Goal: Transaction & Acquisition: Purchase product/service

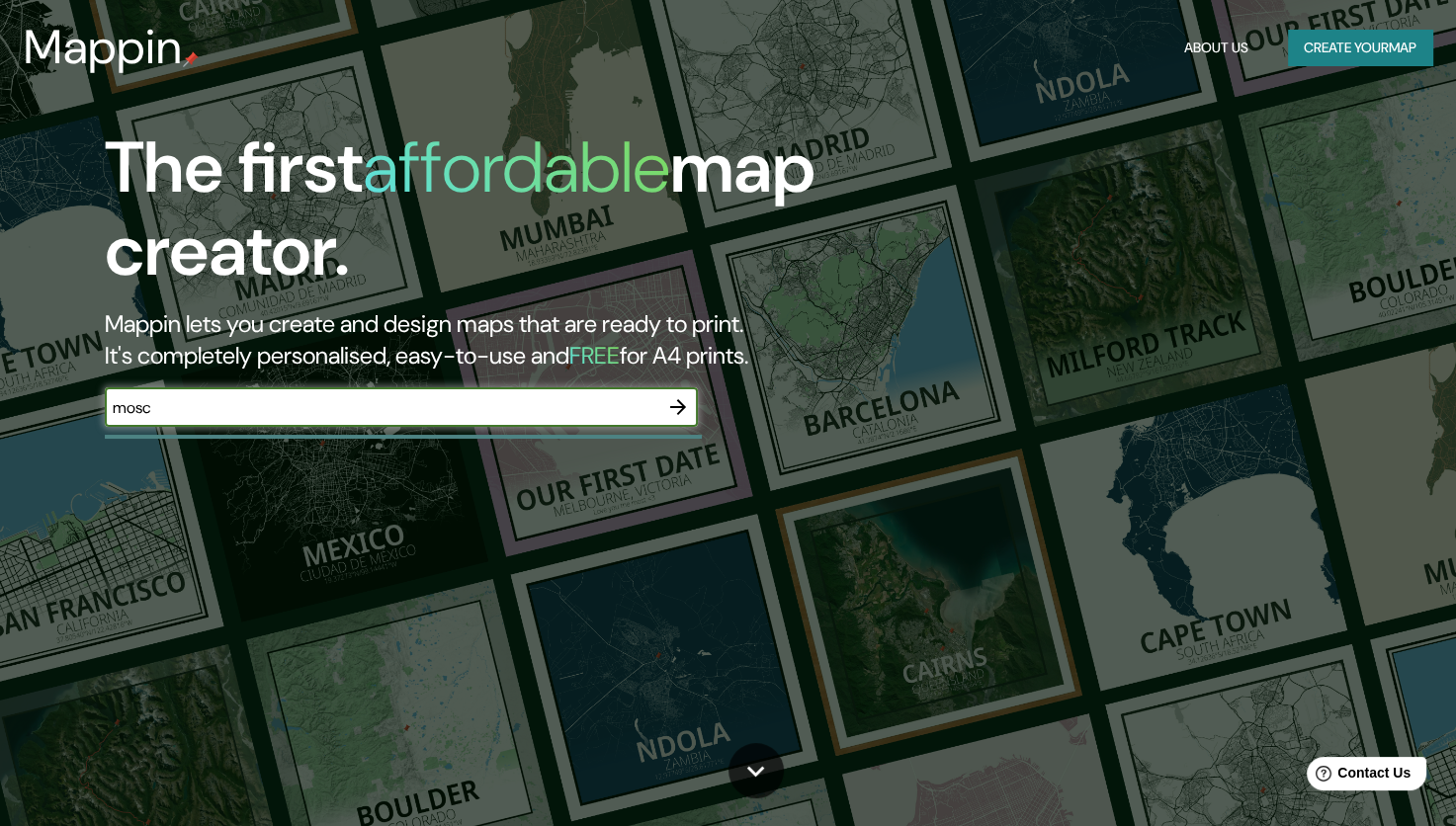
type input "[GEOGRAPHIC_DATA]"
click at [677, 403] on icon "button" at bounding box center [678, 408] width 24 height 24
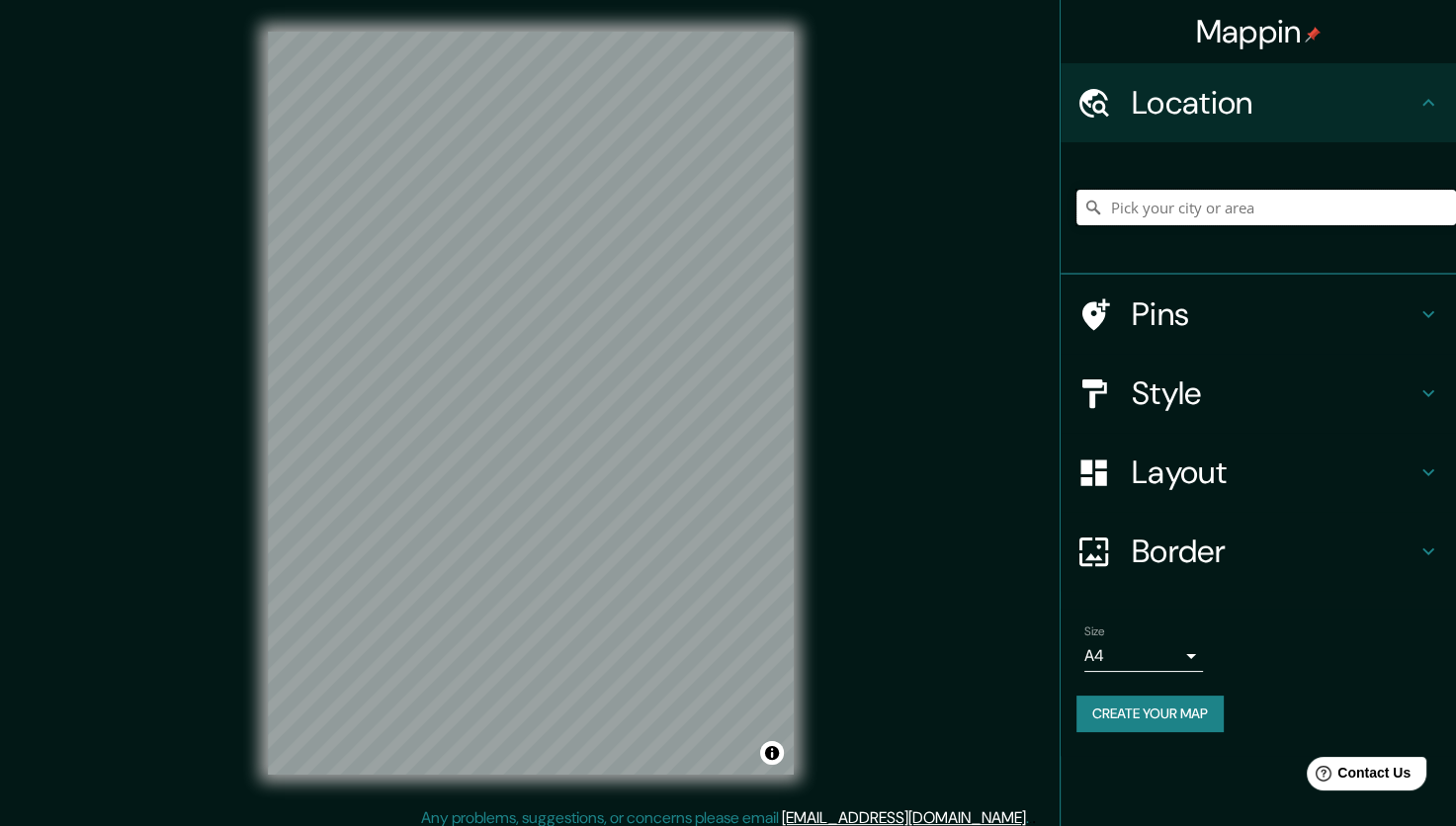
click at [1158, 211] on input "Pick your city or area" at bounding box center [1267, 208] width 380 height 36
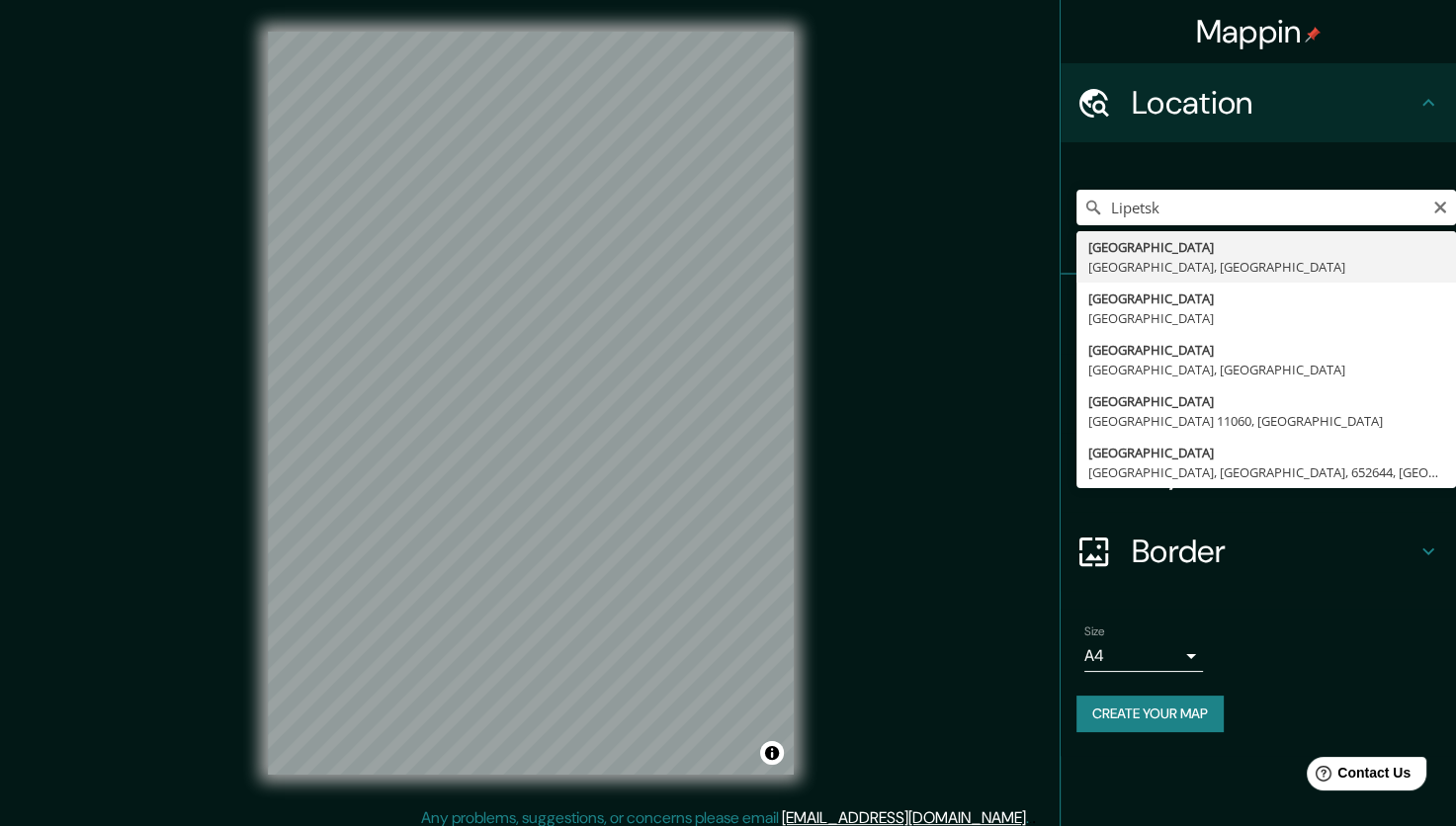
type input "[GEOGRAPHIC_DATA], [GEOGRAPHIC_DATA], [GEOGRAPHIC_DATA]"
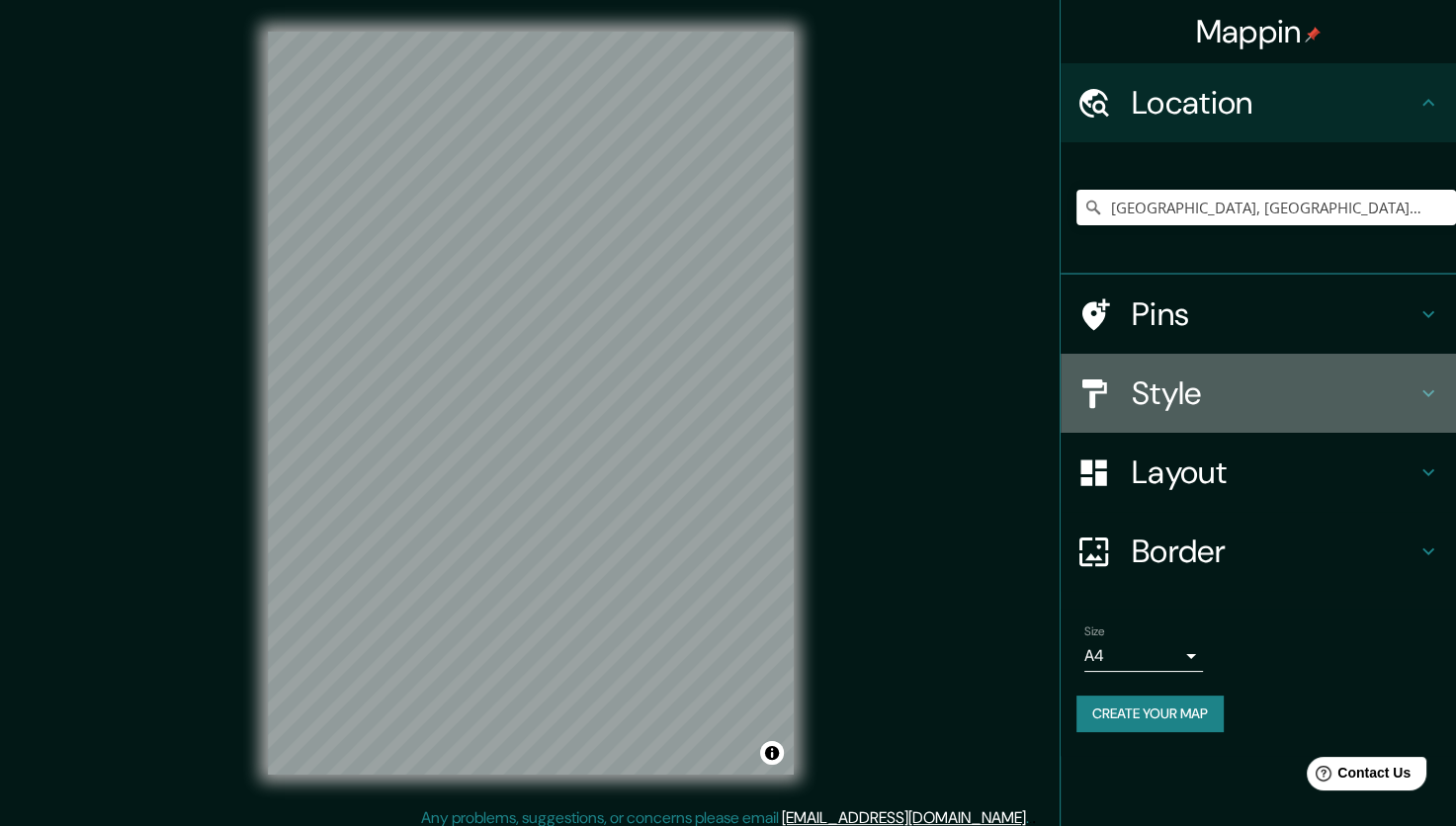
click at [1150, 376] on h4 "Style" at bounding box center [1274, 394] width 284 height 40
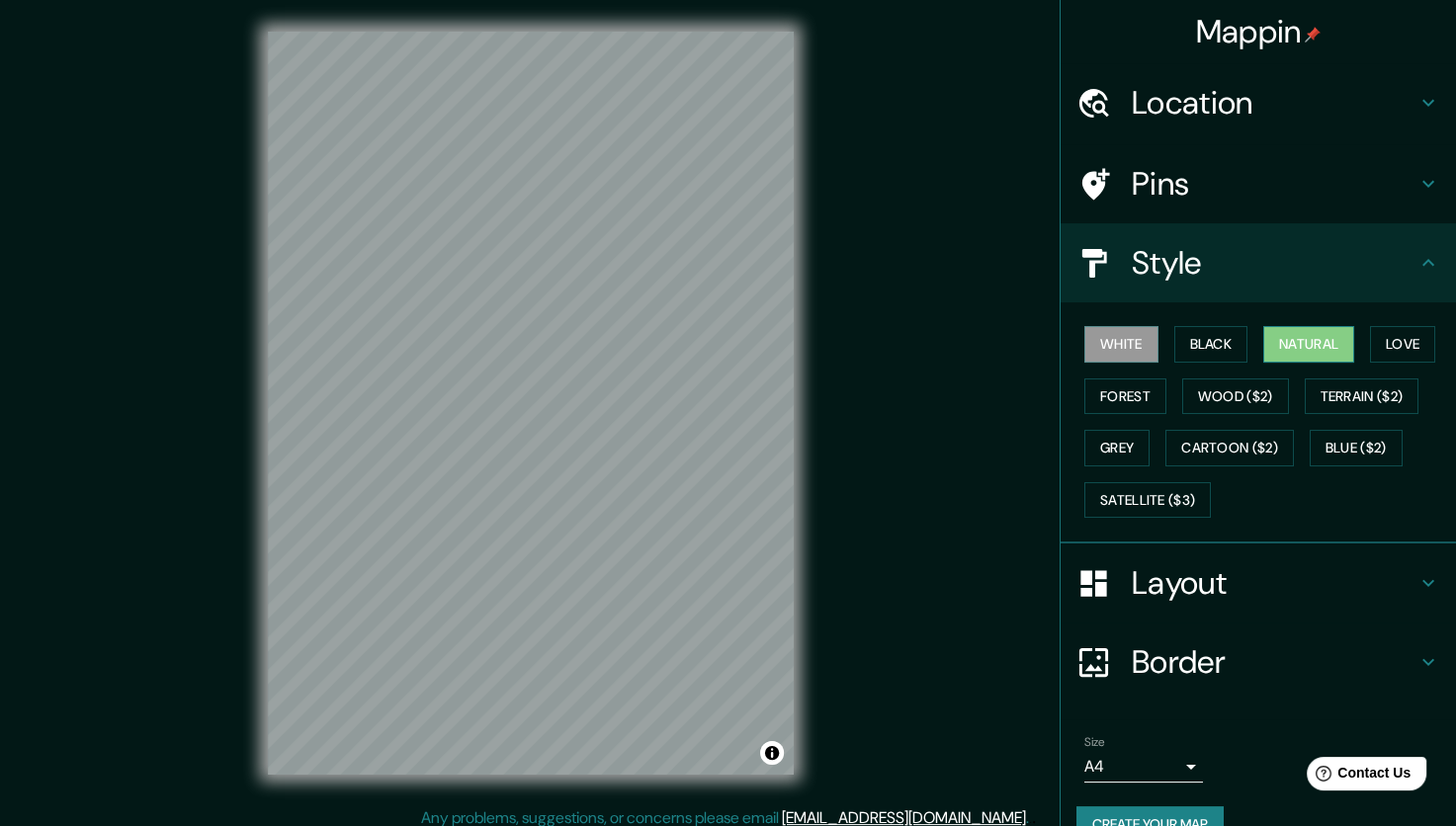
click at [1274, 340] on button "Natural" at bounding box center [1308, 344] width 91 height 37
click at [1164, 189] on h4 "Pins" at bounding box center [1274, 184] width 284 height 40
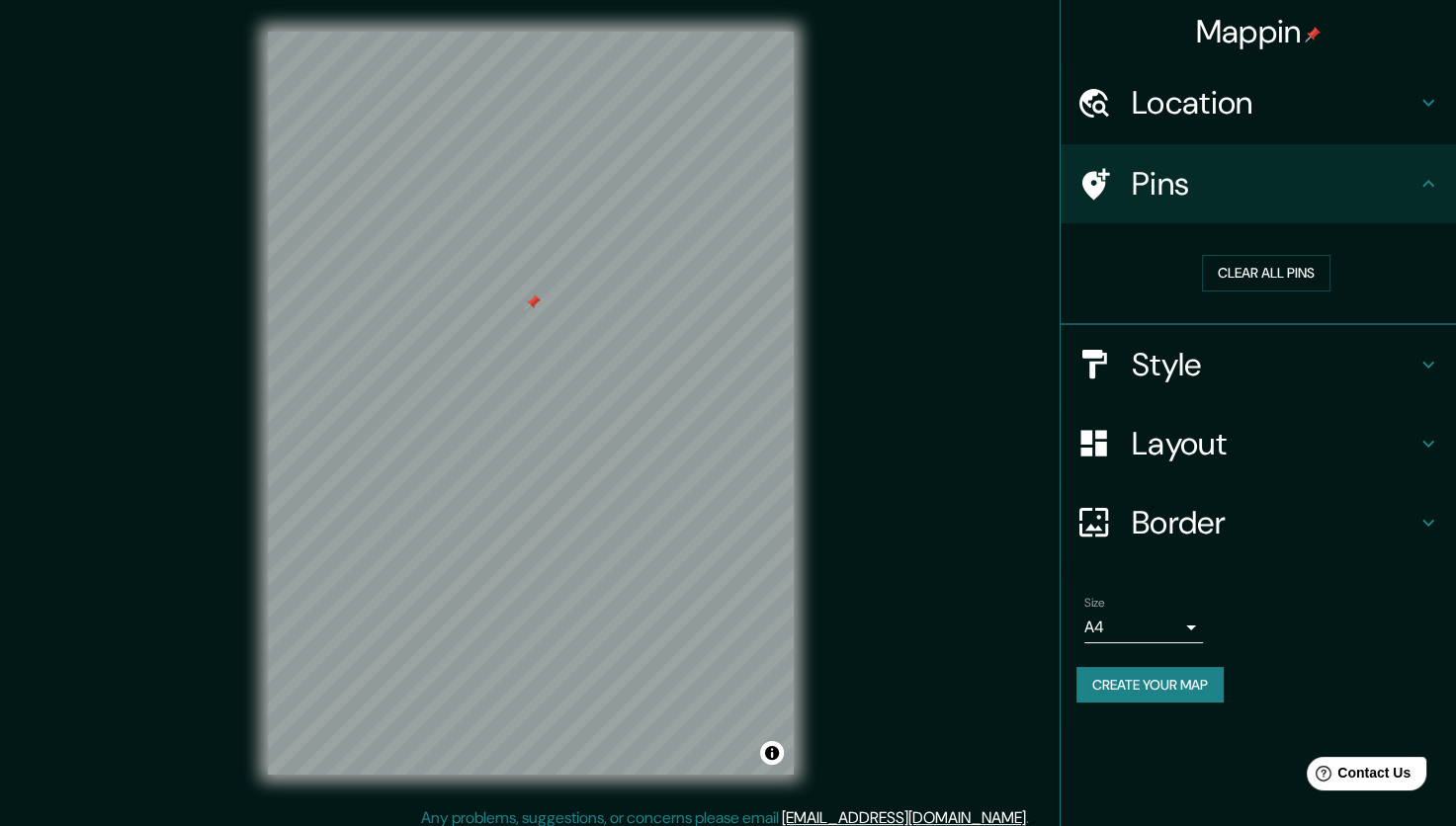
click at [525, 310] on div at bounding box center [533, 302] width 16 height 16
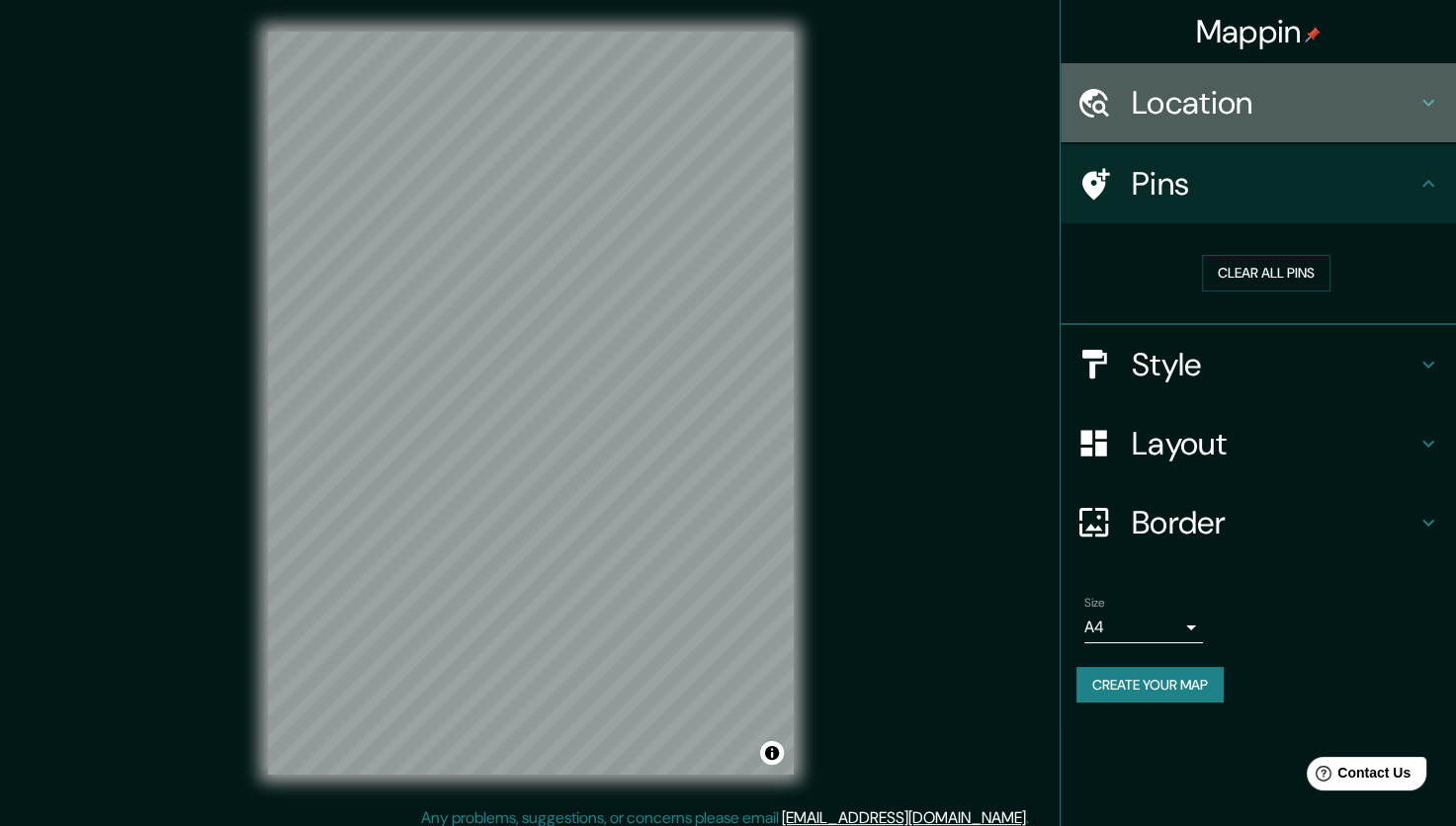
click at [1169, 118] on h4 "Location" at bounding box center [1274, 103] width 284 height 40
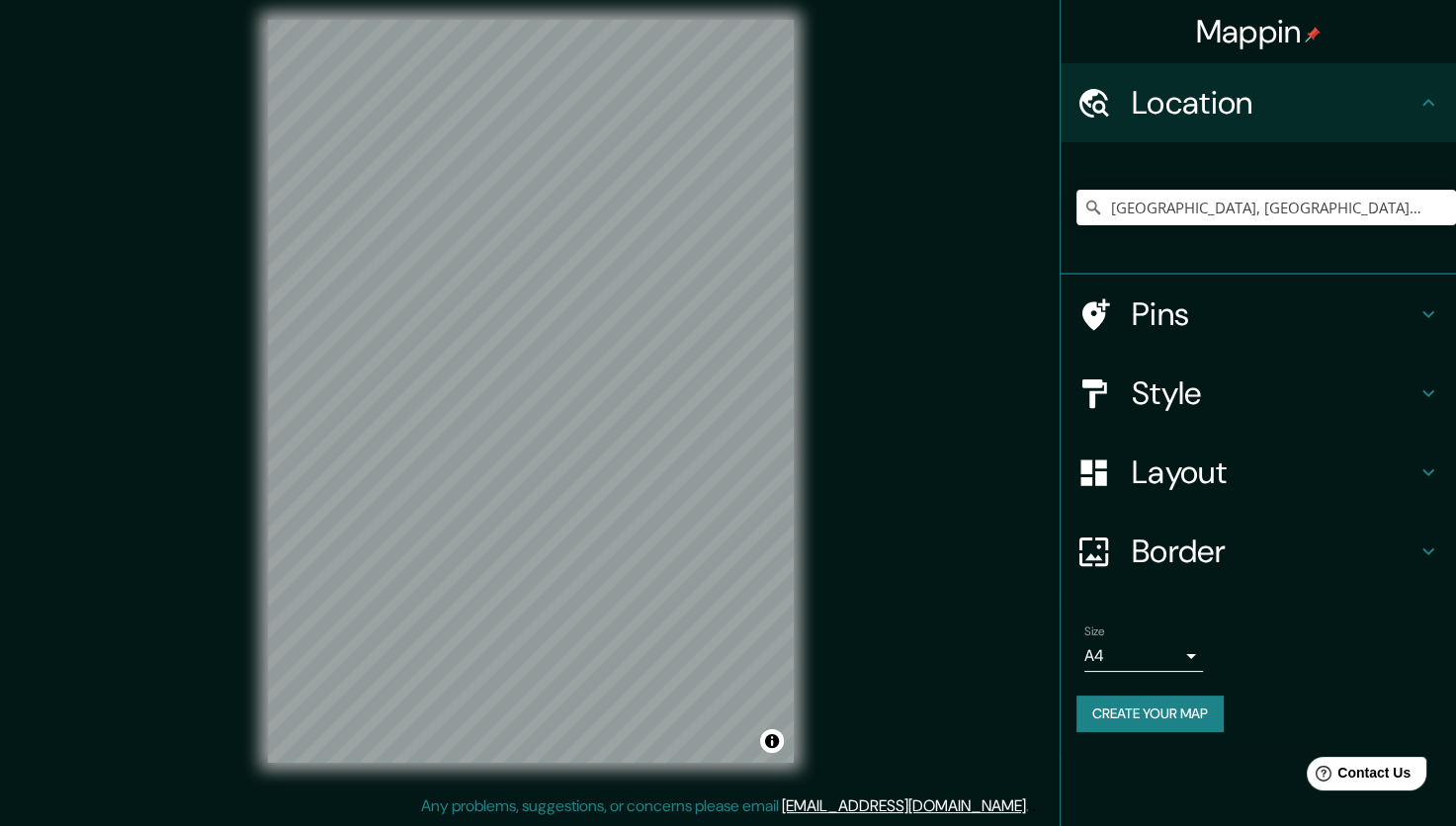
scroll to position [12, 0]
click at [1168, 653] on body "Mappin Location [GEOGRAPHIC_DATA], [GEOGRAPHIC_DATA], [GEOGRAPHIC_DATA] Pins St…" at bounding box center [728, 401] width 1456 height 826
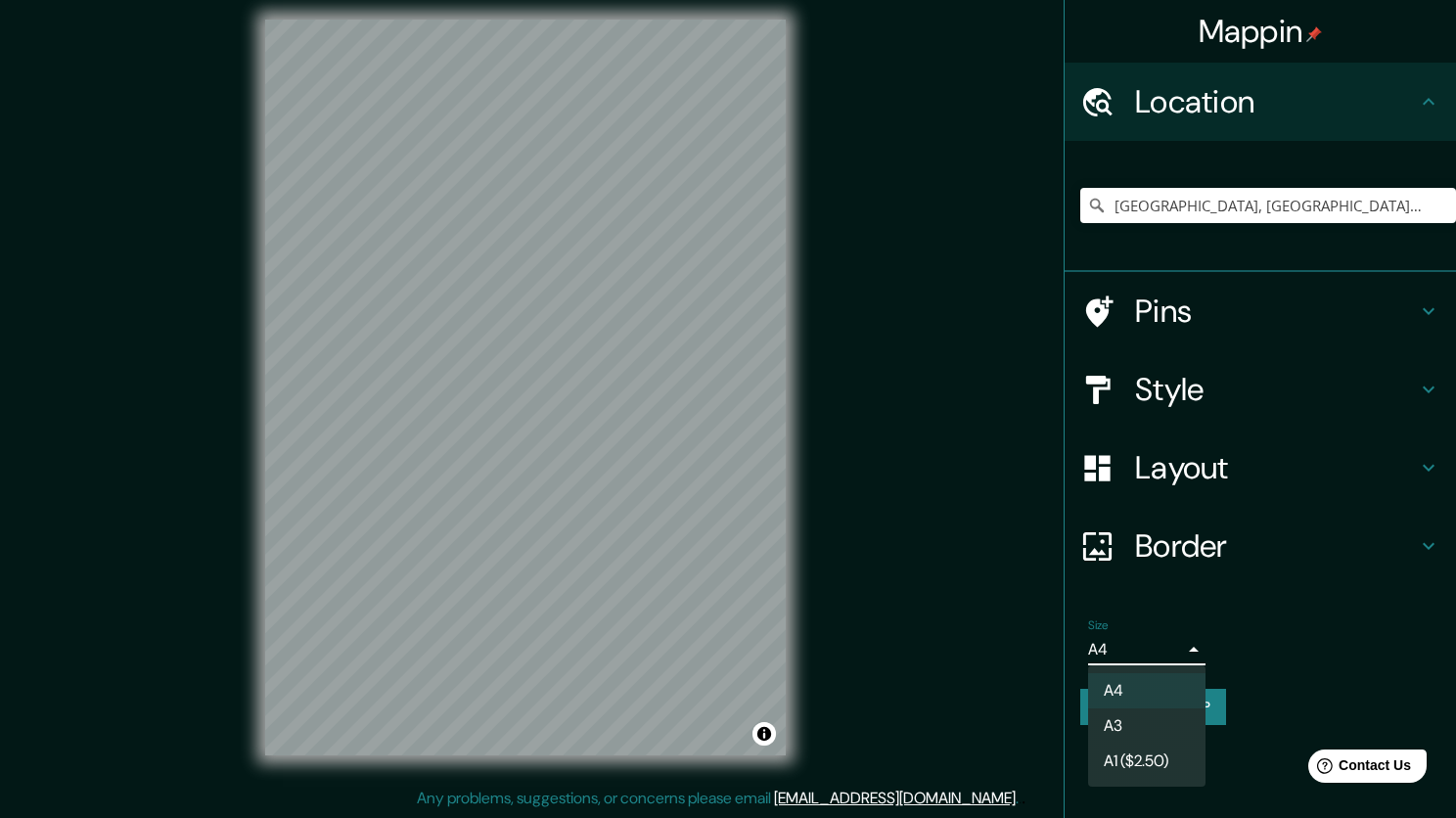
click at [1156, 751] on li "A1 ($2.50)" at bounding box center [1146, 761] width 117 height 35
type input "a3"
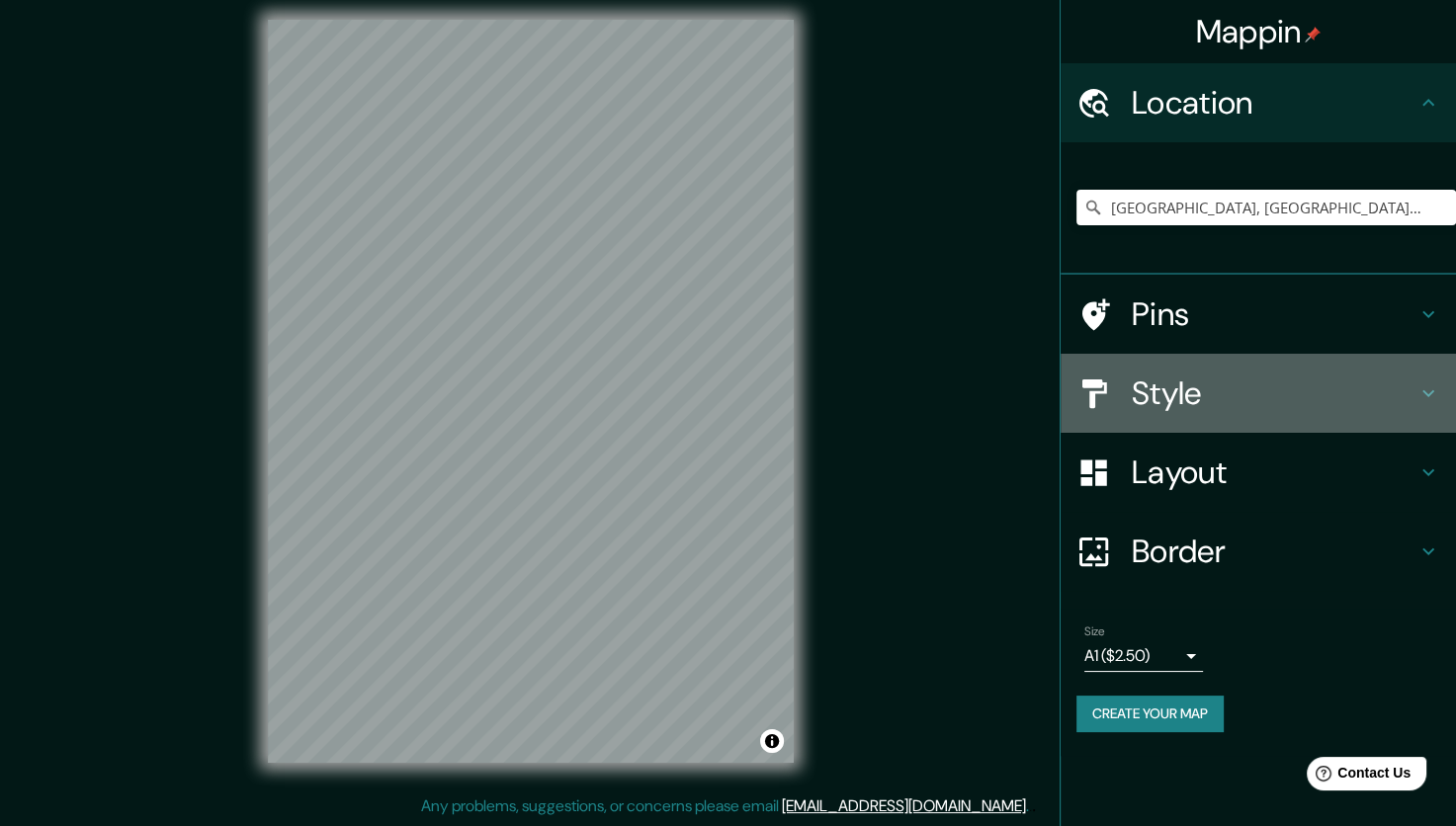
click at [1165, 401] on h4 "Style" at bounding box center [1274, 394] width 284 height 40
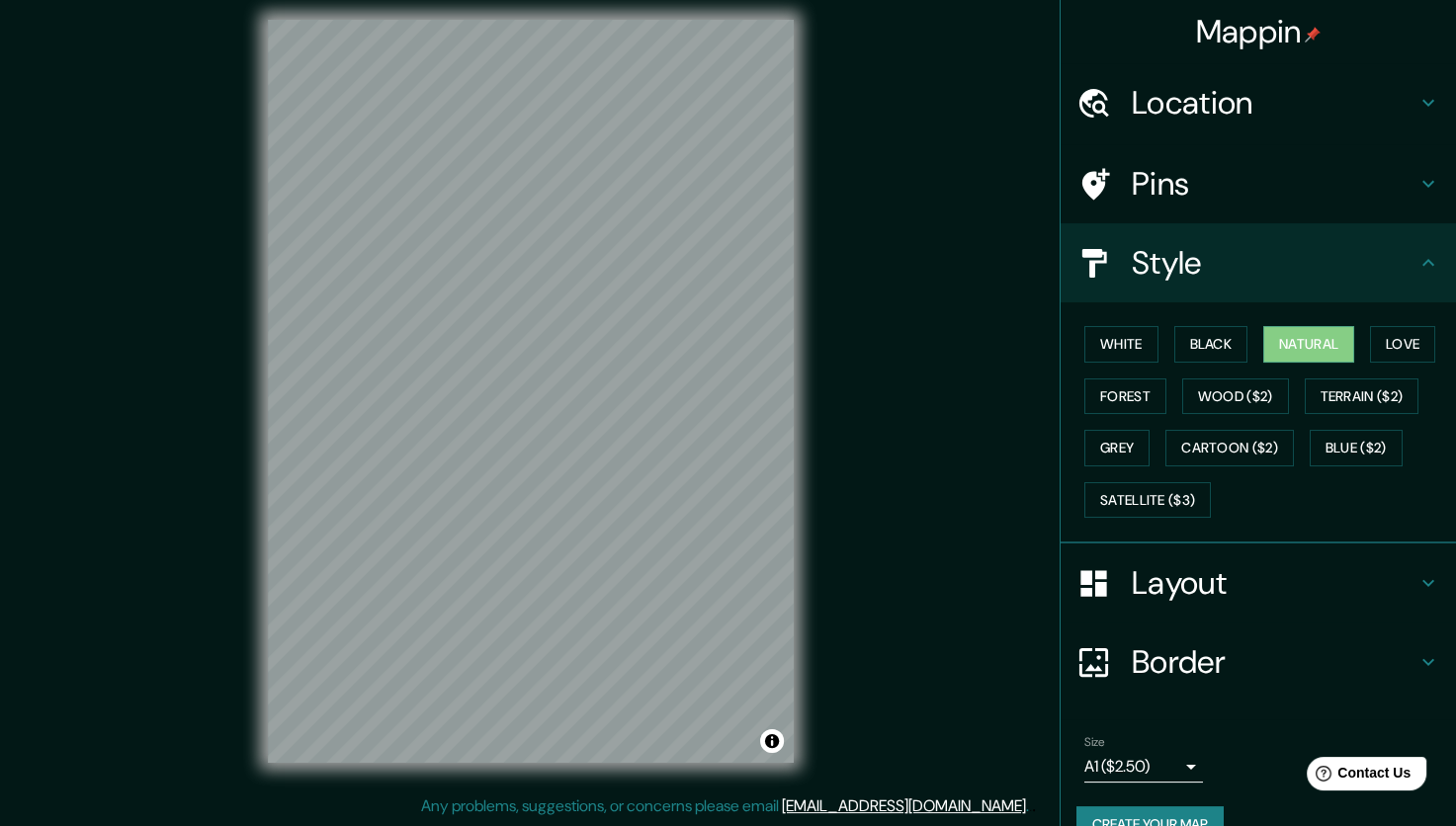
click at [1243, 117] on h4 "Location" at bounding box center [1274, 103] width 284 height 40
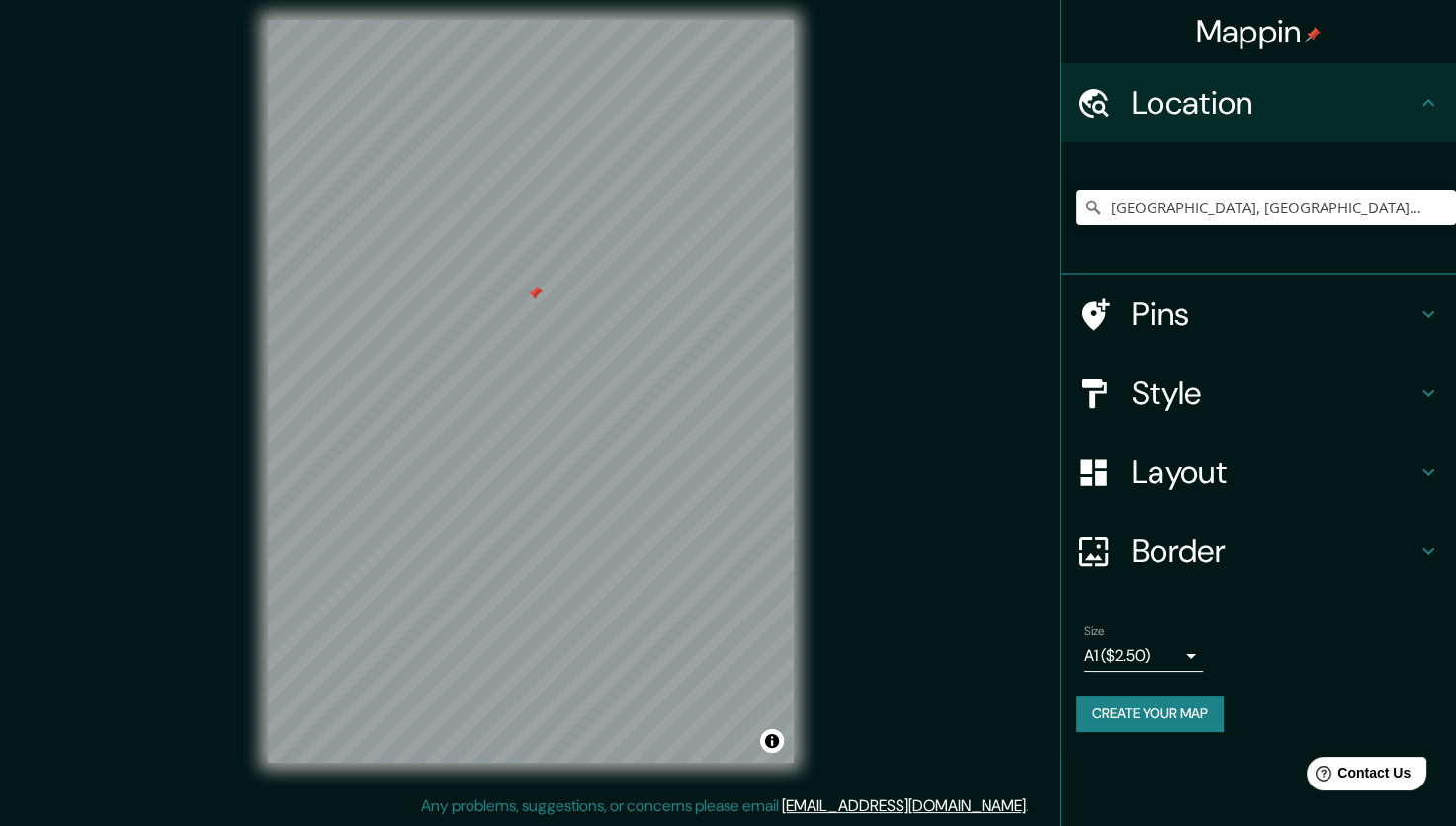
click at [1169, 317] on h4 "Pins" at bounding box center [1274, 314] width 284 height 40
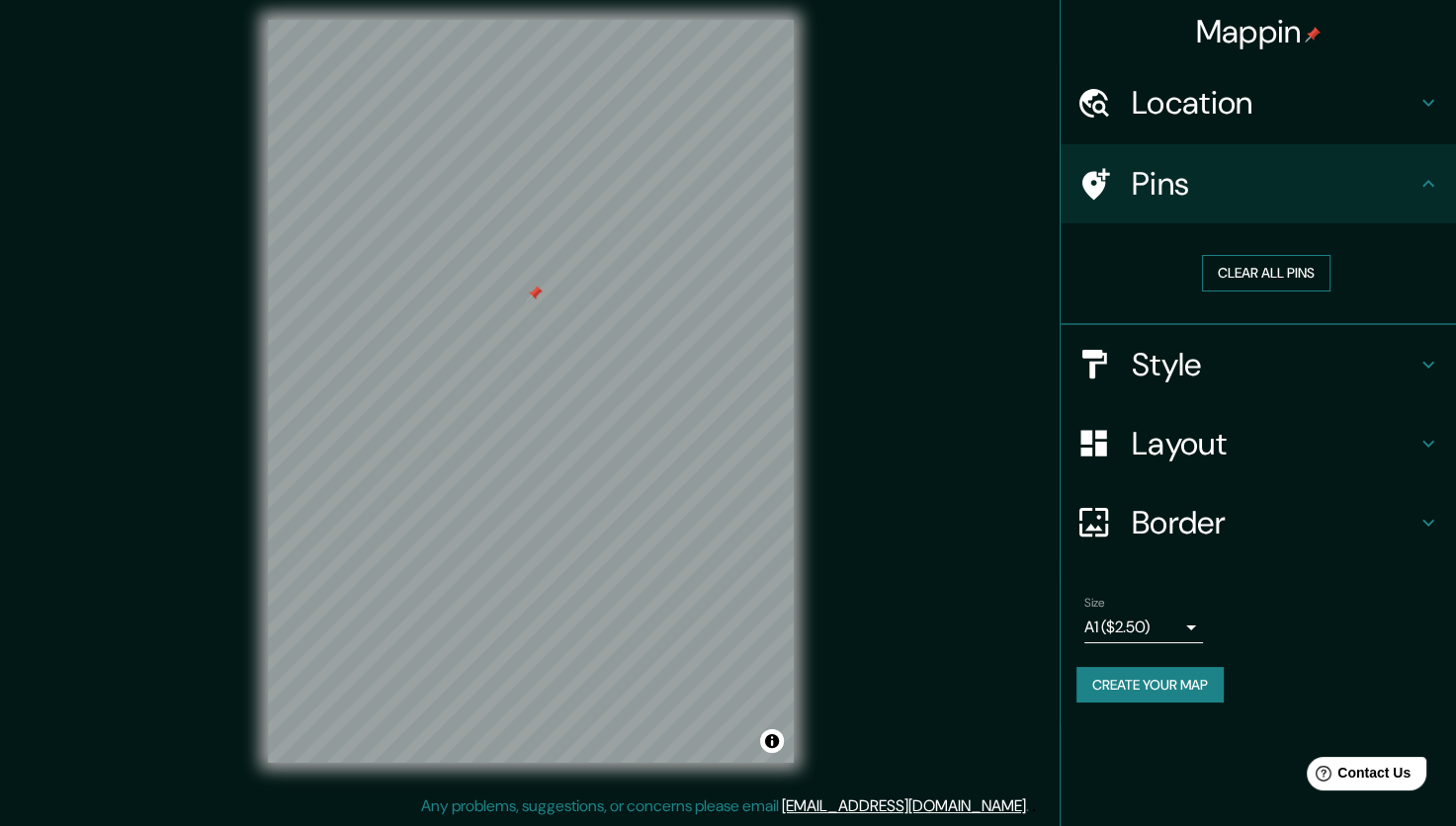
click at [1228, 277] on button "Clear all pins" at bounding box center [1266, 272] width 128 height 37
click at [528, 300] on div at bounding box center [535, 299] width 16 height 16
click at [1187, 438] on h4 "Layout" at bounding box center [1274, 443] width 284 height 40
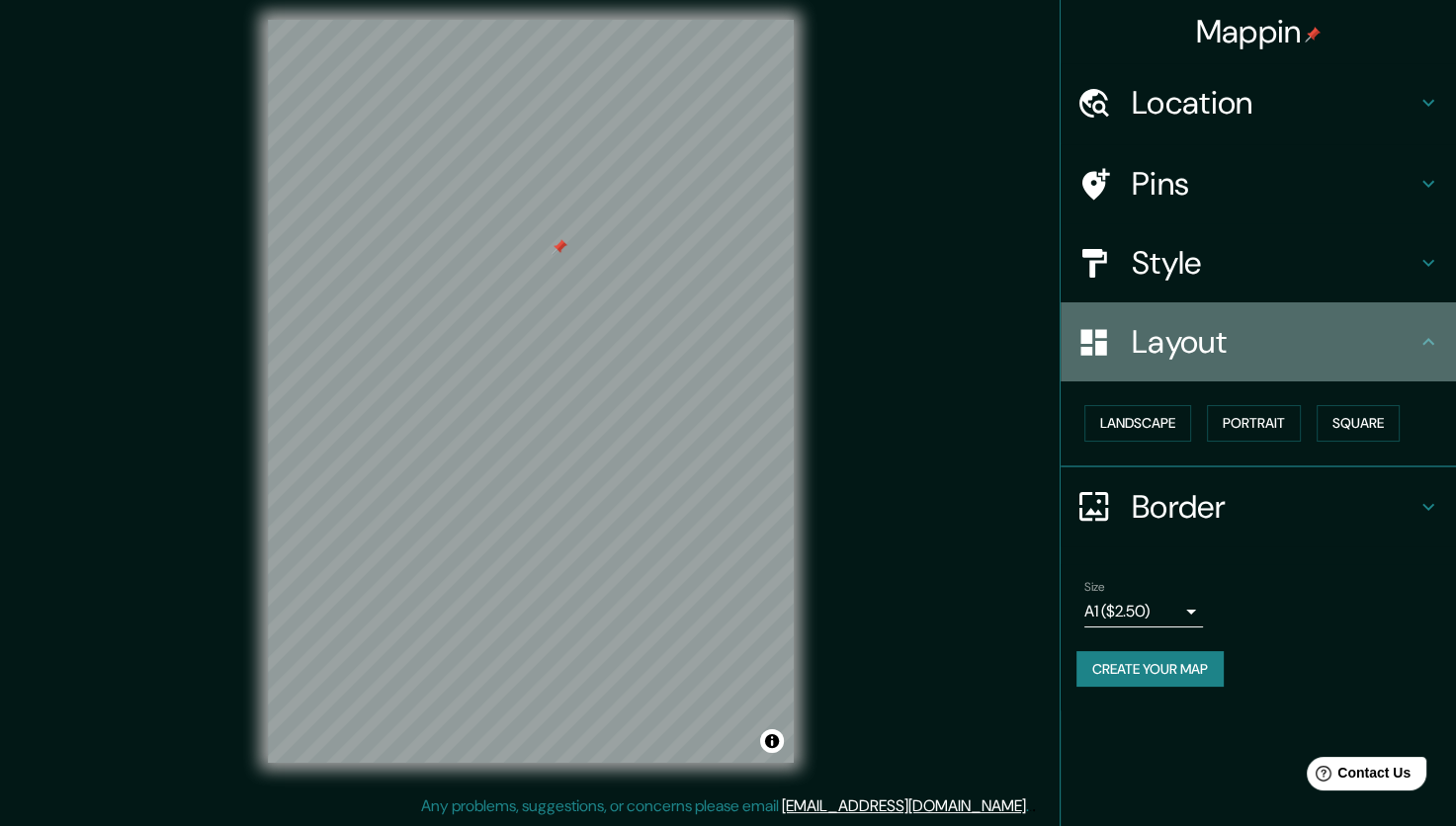
click at [1187, 327] on h4 "Layout" at bounding box center [1274, 342] width 284 height 40
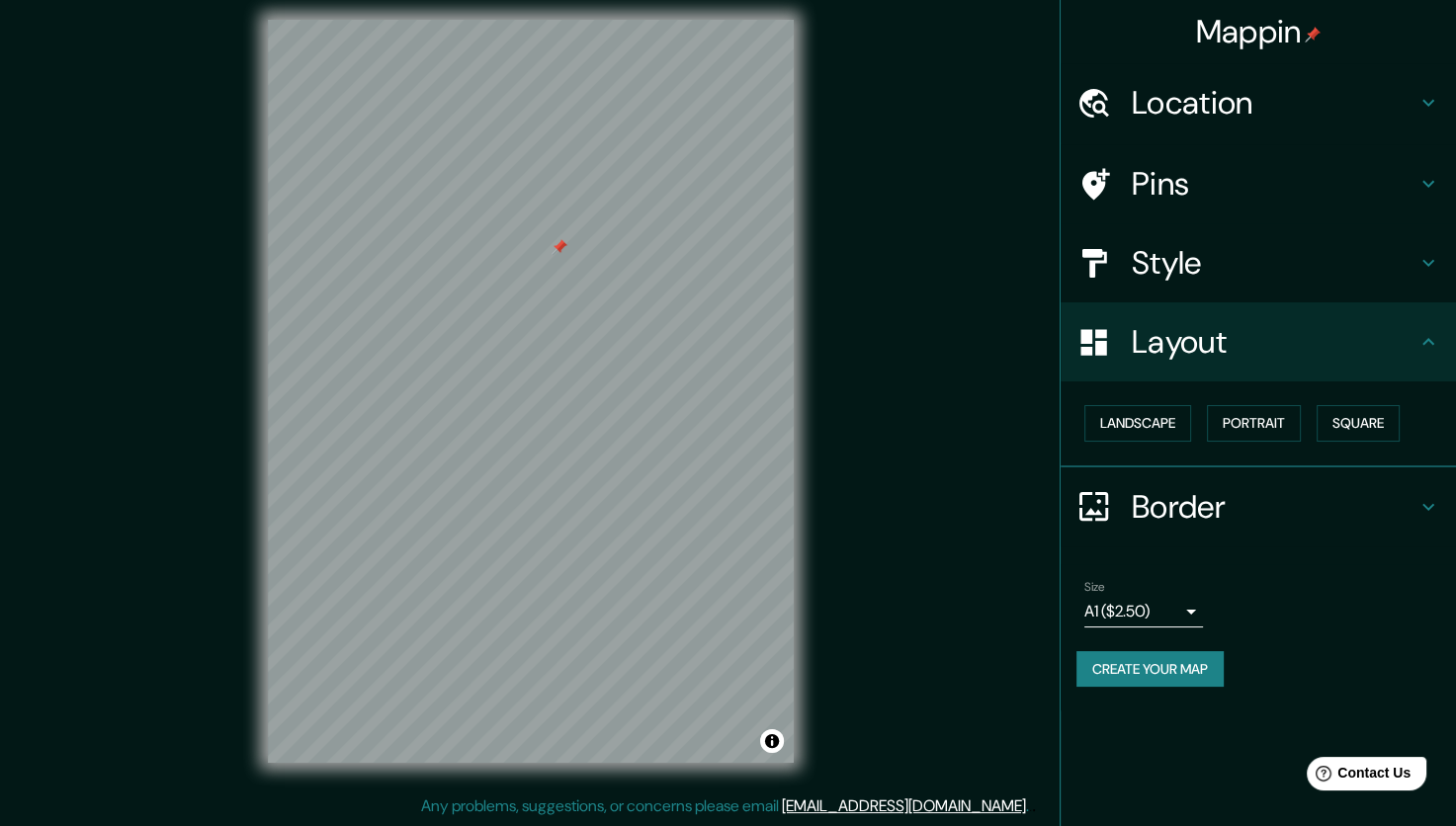
click at [1194, 208] on div "Pins" at bounding box center [1259, 184] width 396 height 80
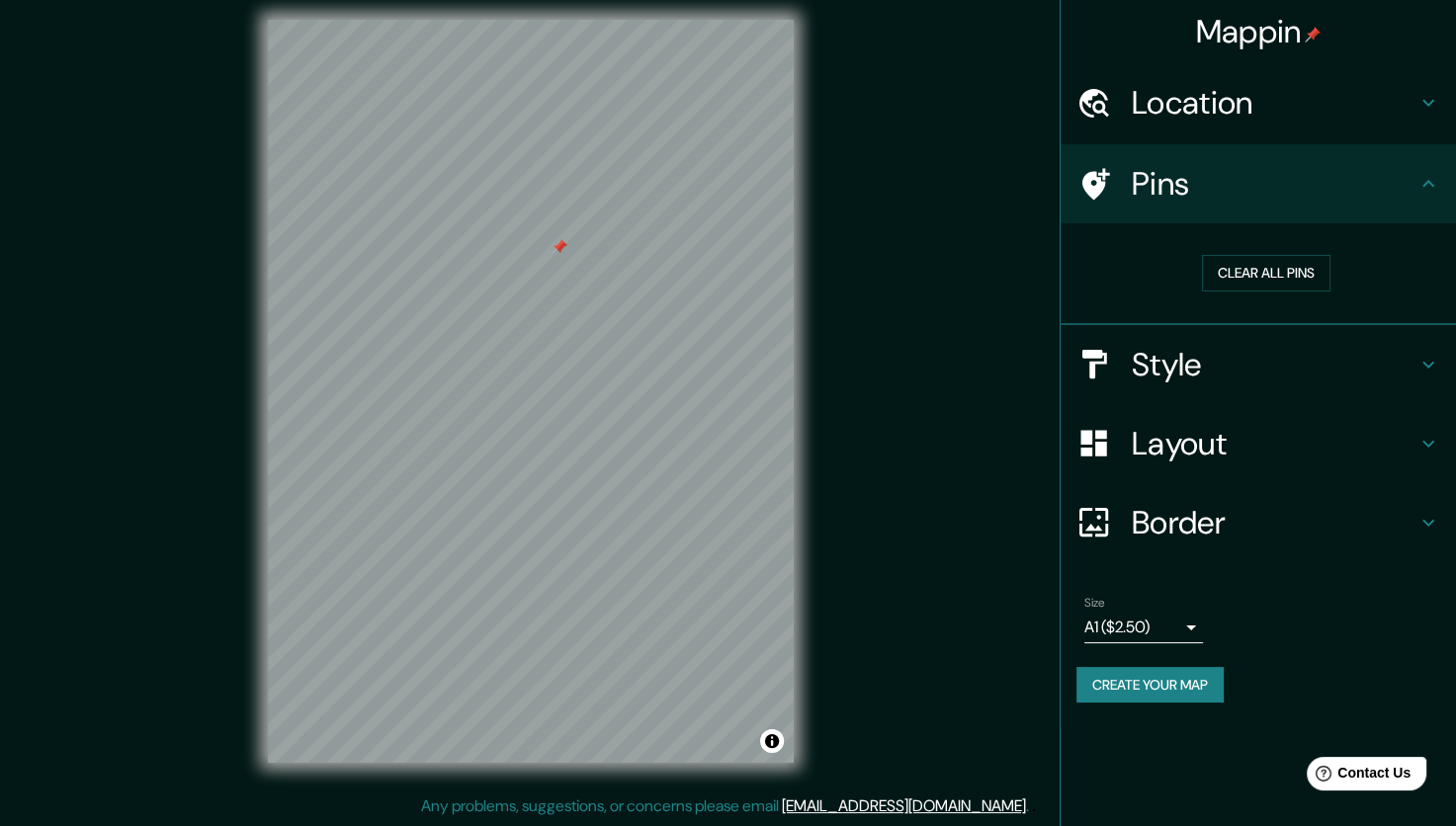
click at [1092, 174] on icon at bounding box center [1096, 184] width 28 height 32
drag, startPoint x: 554, startPoint y: 252, endPoint x: 574, endPoint y: 268, distance: 25.6
click at [574, 268] on div at bounding box center [580, 262] width 16 height 16
click at [572, 266] on div at bounding box center [580, 262] width 16 height 16
click at [1202, 275] on button "Clear all pins" at bounding box center [1266, 272] width 128 height 37
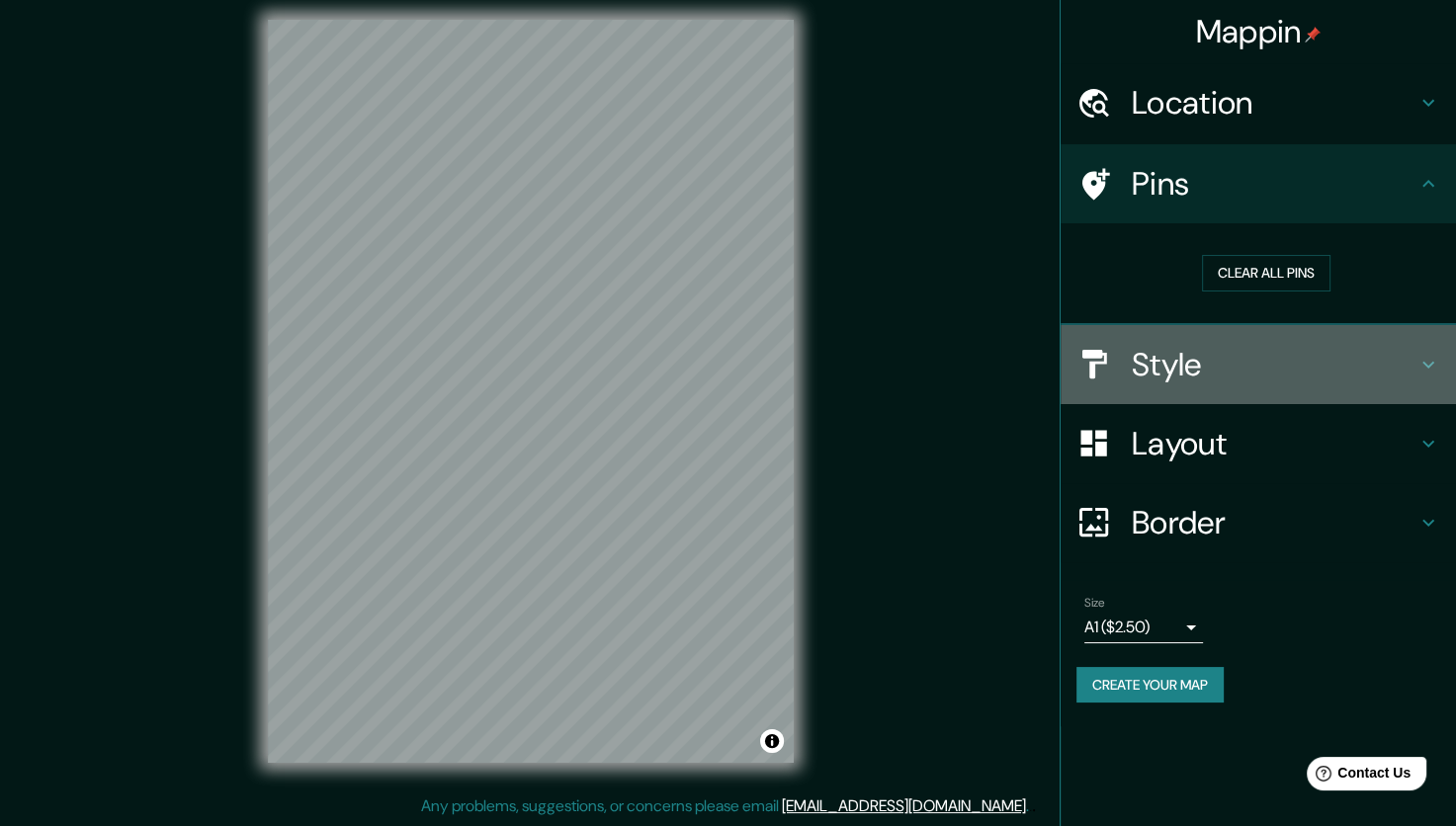
click at [1218, 369] on h4 "Style" at bounding box center [1274, 365] width 284 height 40
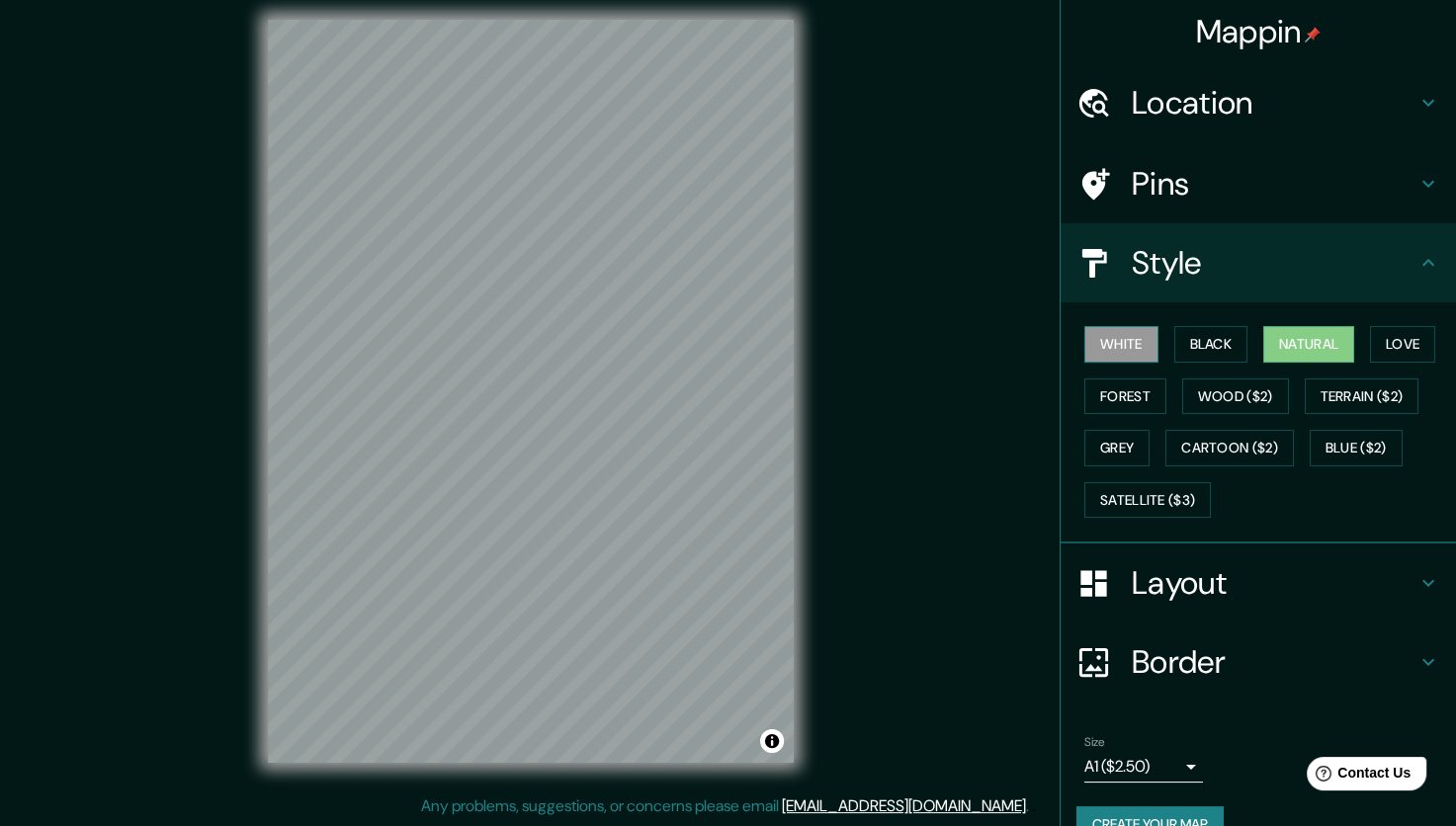
click at [1115, 344] on button "White" at bounding box center [1121, 344] width 75 height 37
click at [1187, 219] on div "Pins" at bounding box center [1259, 184] width 396 height 80
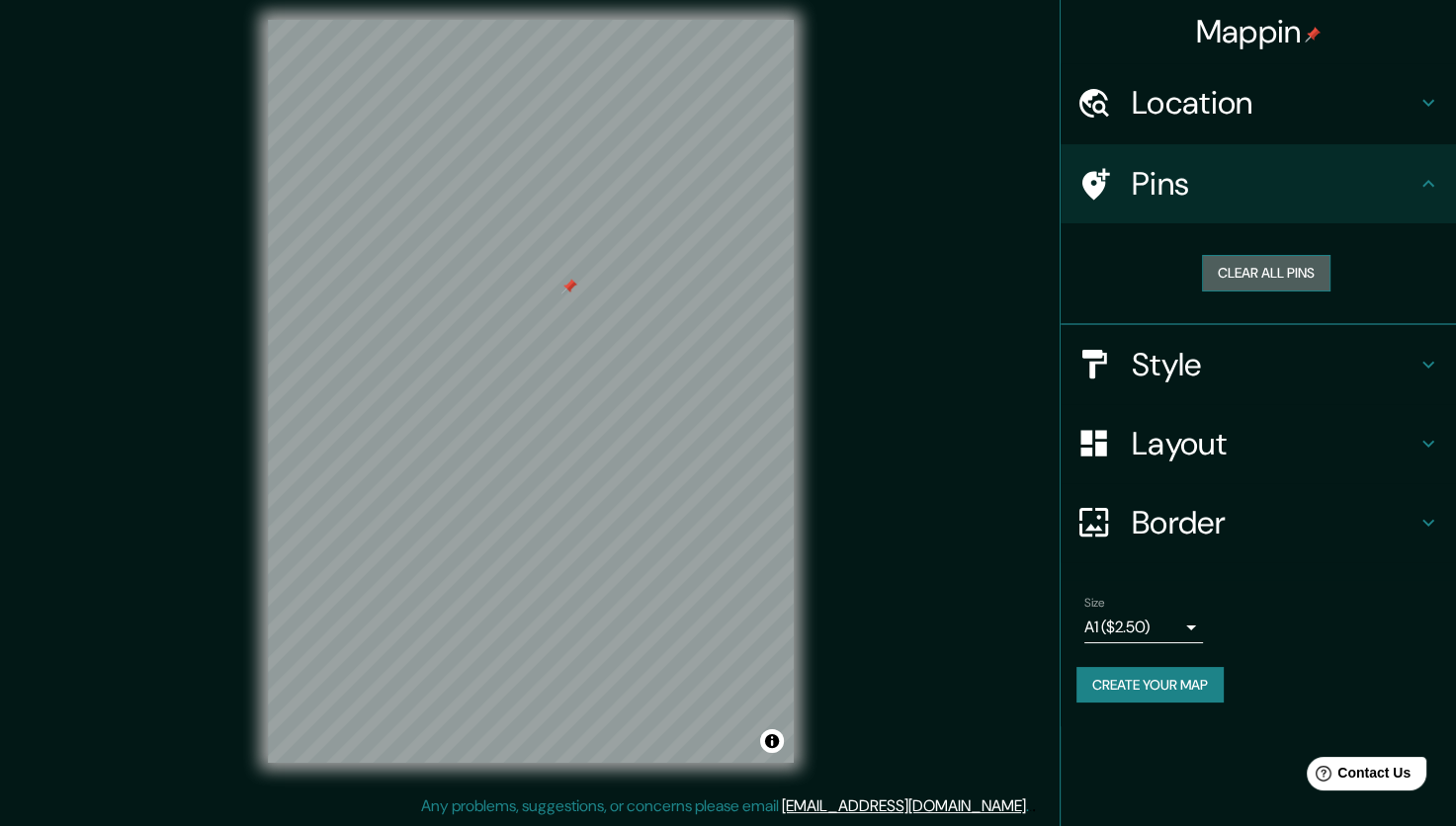
click at [1249, 265] on button "Clear all pins" at bounding box center [1266, 272] width 128 height 37
click at [552, 274] on div at bounding box center [553, 268] width 16 height 16
click at [1215, 277] on button "Clear all pins" at bounding box center [1266, 272] width 128 height 37
click at [1231, 270] on button "Clear all pins" at bounding box center [1266, 272] width 128 height 37
click at [1101, 178] on icon at bounding box center [1094, 184] width 35 height 35
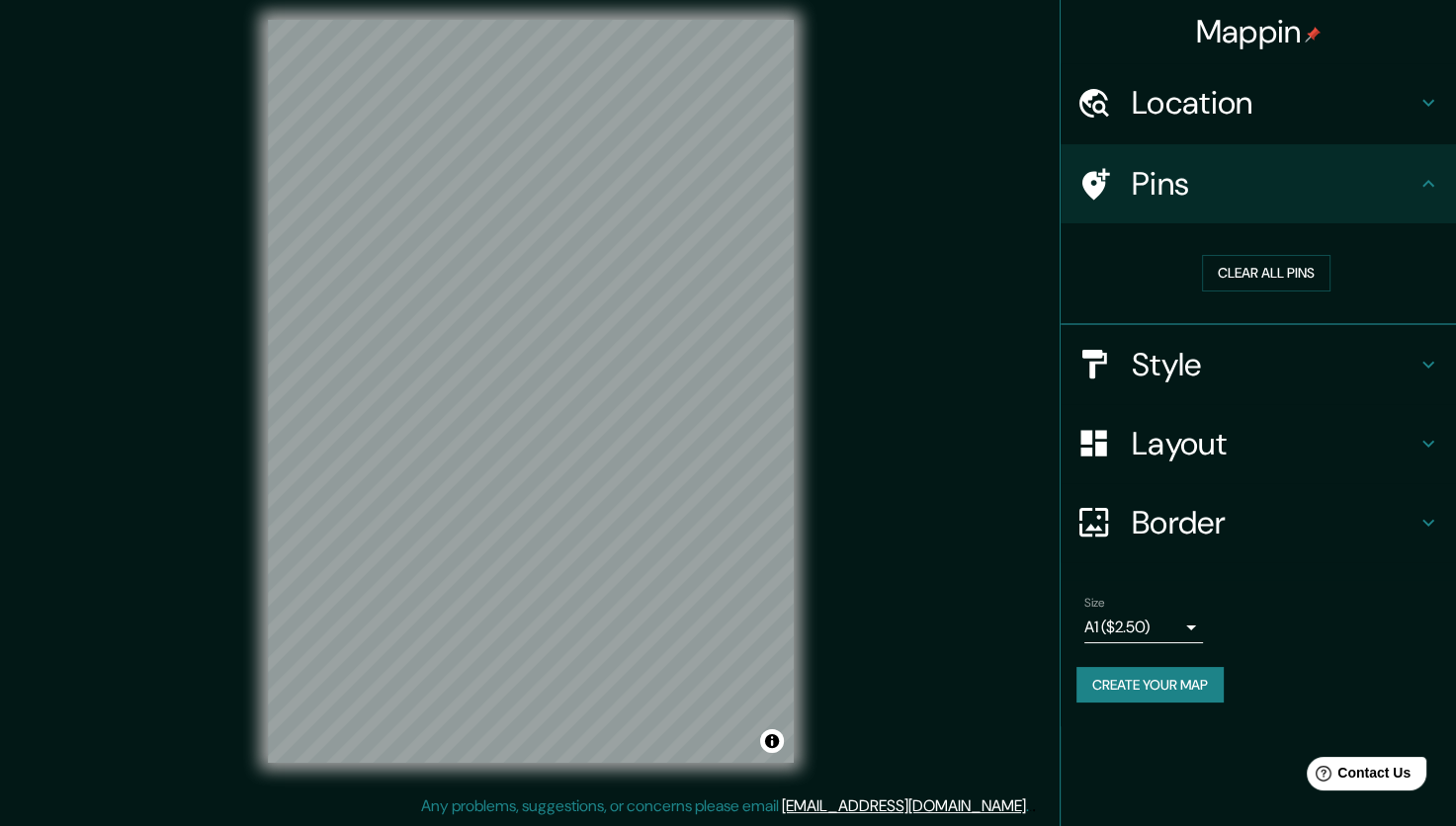
click at [1101, 178] on icon at bounding box center [1094, 184] width 35 height 35
click at [1249, 261] on button "Clear all pins" at bounding box center [1266, 272] width 128 height 37
click at [1247, 277] on button "Clear all pins" at bounding box center [1266, 272] width 128 height 37
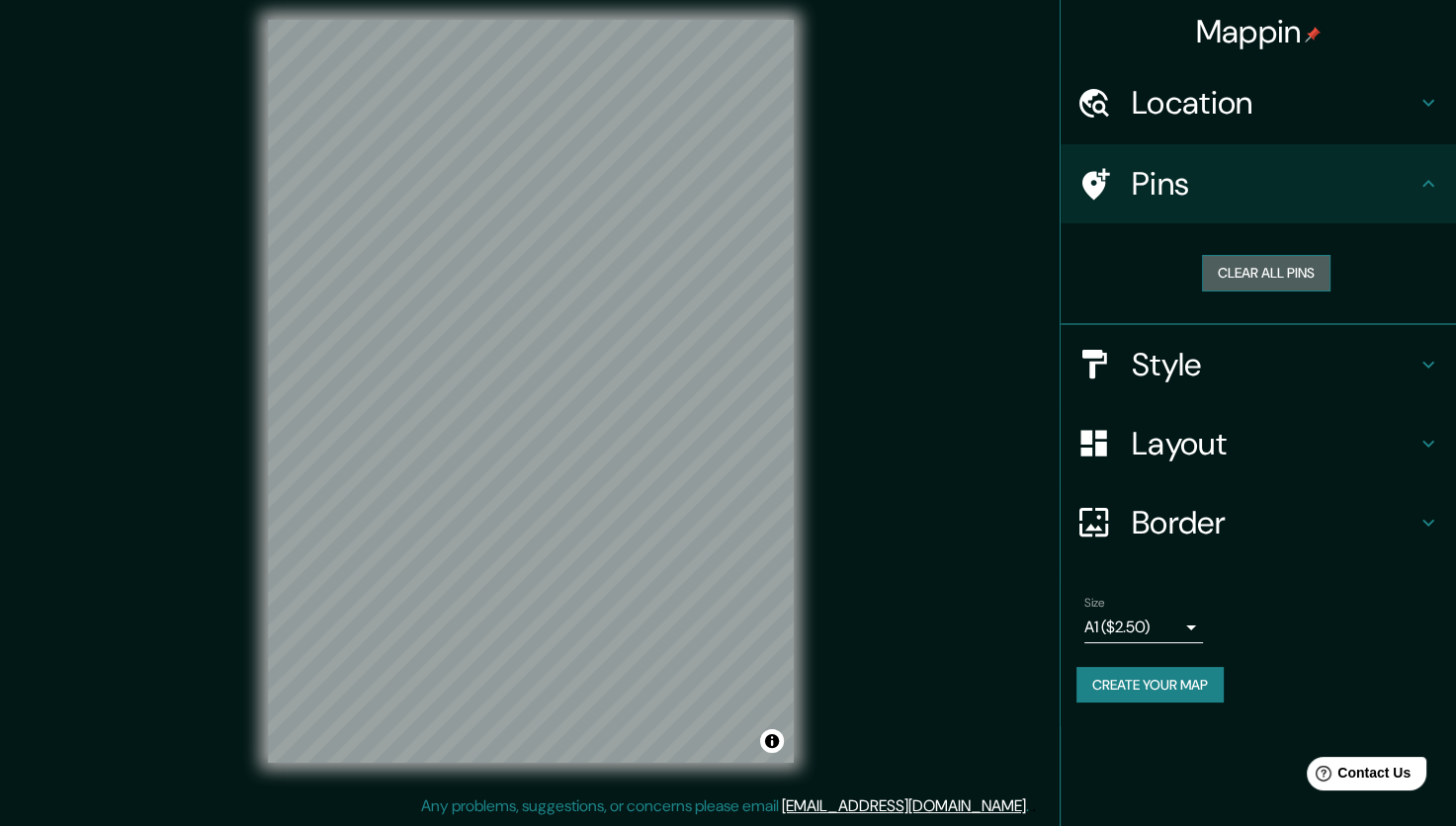
click at [1247, 277] on button "Clear all pins" at bounding box center [1266, 272] width 128 height 37
click at [1185, 392] on div "Style" at bounding box center [1259, 365] width 396 height 80
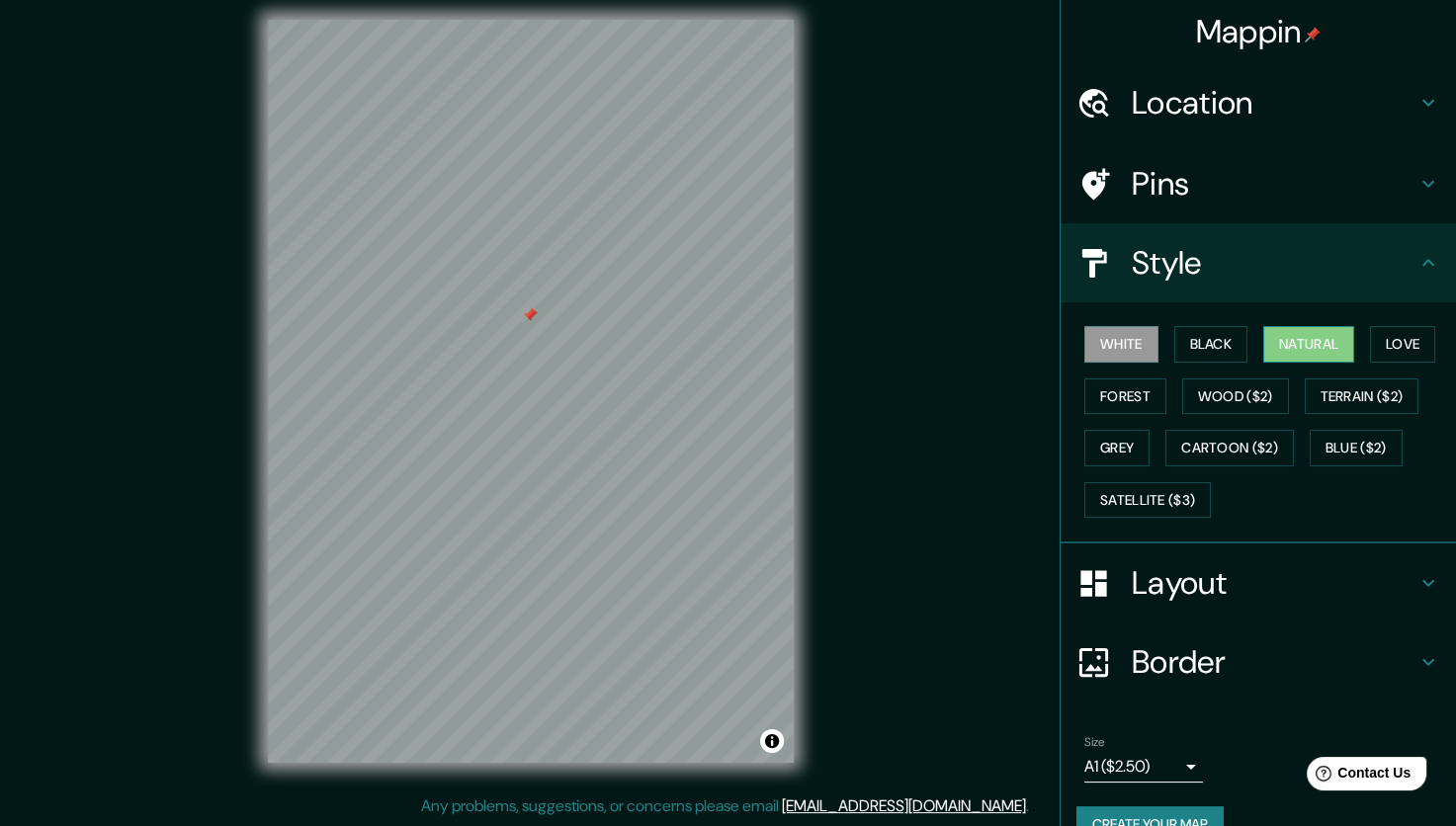
click at [1265, 335] on button "Natural" at bounding box center [1308, 344] width 91 height 37
